Goal: Information Seeking & Learning: Check status

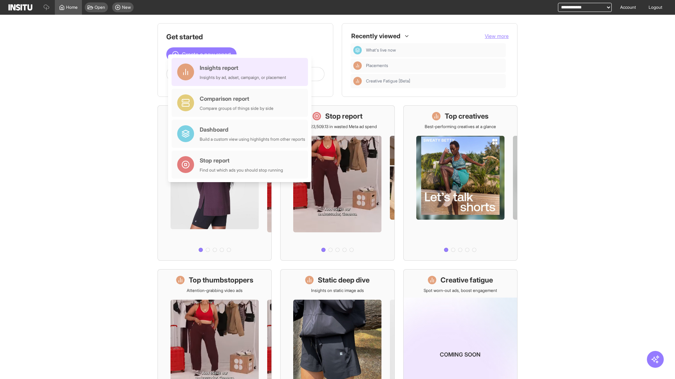
click at [241, 72] on div "Insights report Insights by ad, adset, campaign, or placement" at bounding box center [243, 72] width 86 height 17
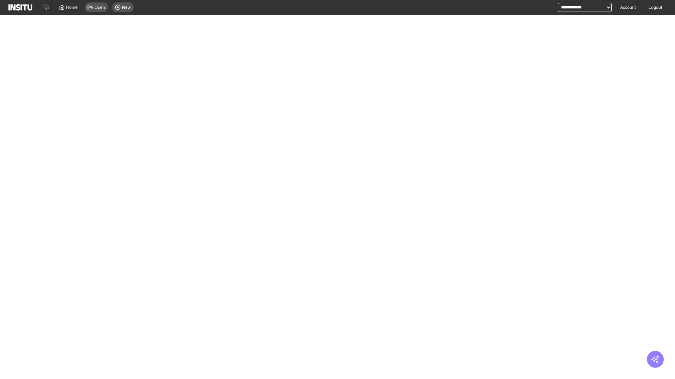
select select "**"
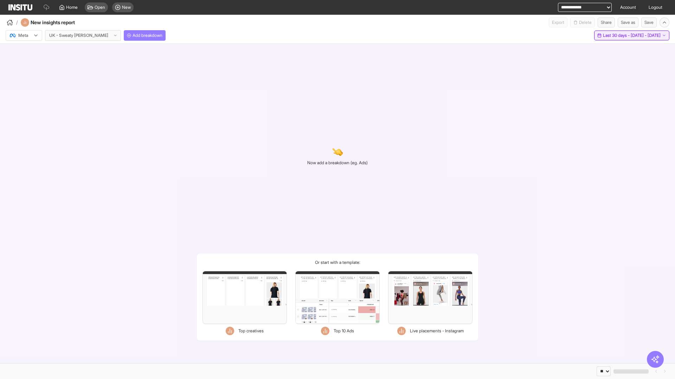
click at [617, 35] on span "Last 30 days - [DATE] - [DATE]" at bounding box center [632, 36] width 58 height 6
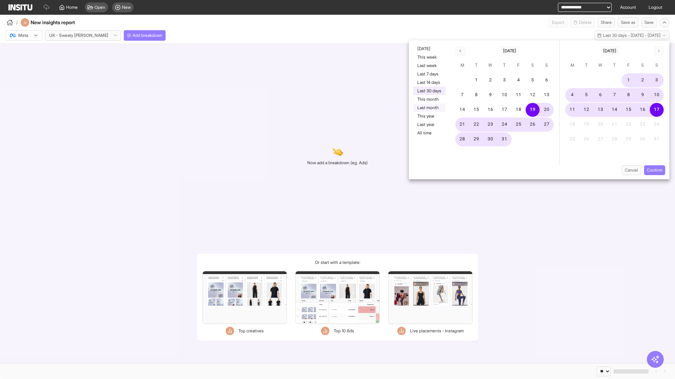
click at [428, 108] on button "Last month" at bounding box center [429, 108] width 32 height 8
